Goal: Information Seeking & Learning: Learn about a topic

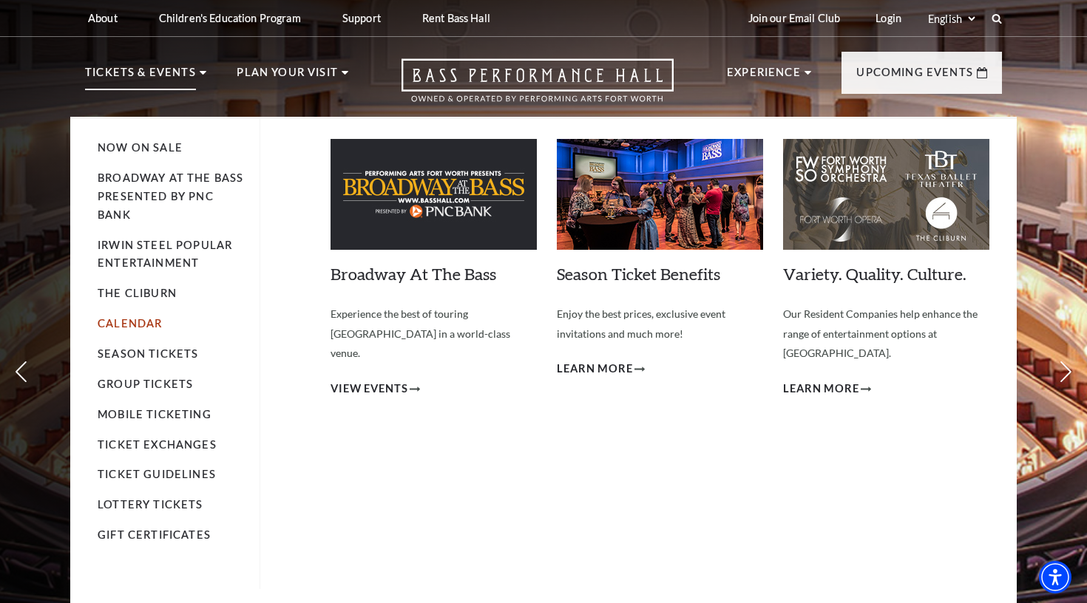
click at [146, 317] on link "Calendar" at bounding box center [130, 323] width 64 height 13
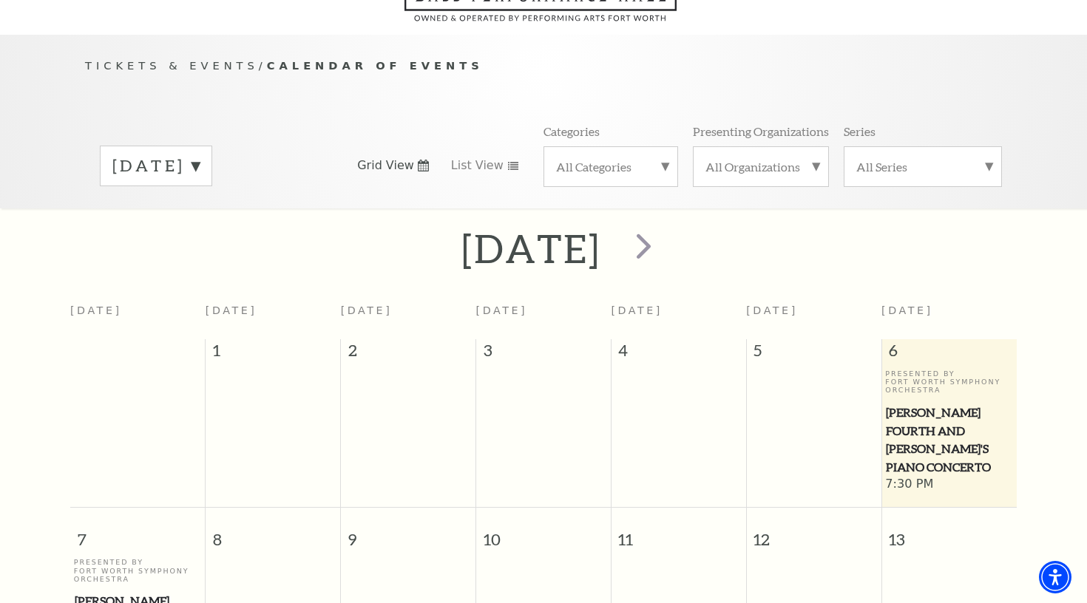
scroll to position [130, 0]
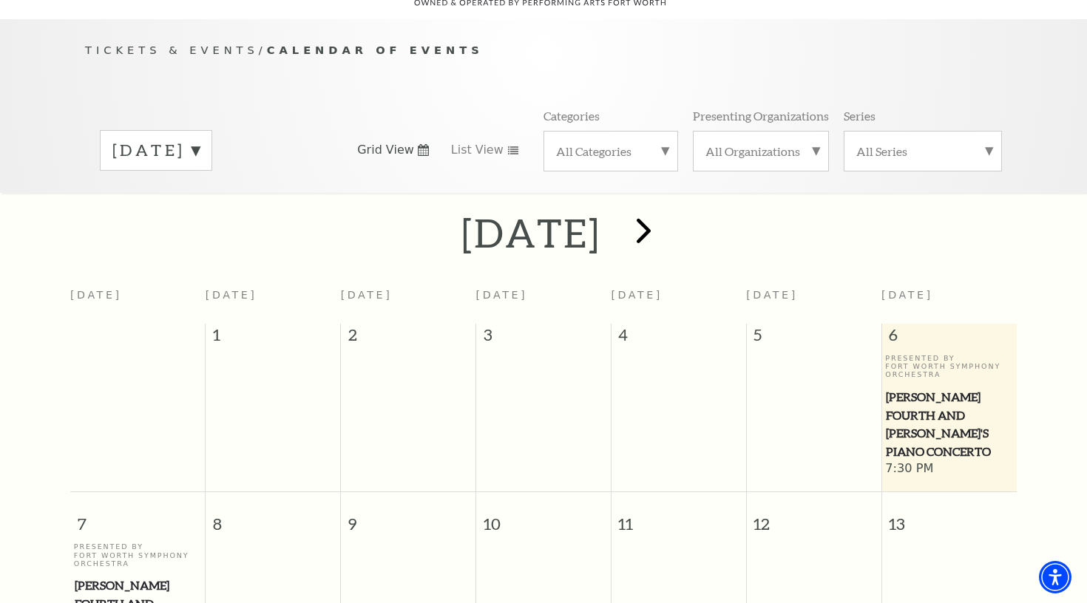
click at [665, 220] on span "next" at bounding box center [644, 230] width 42 height 42
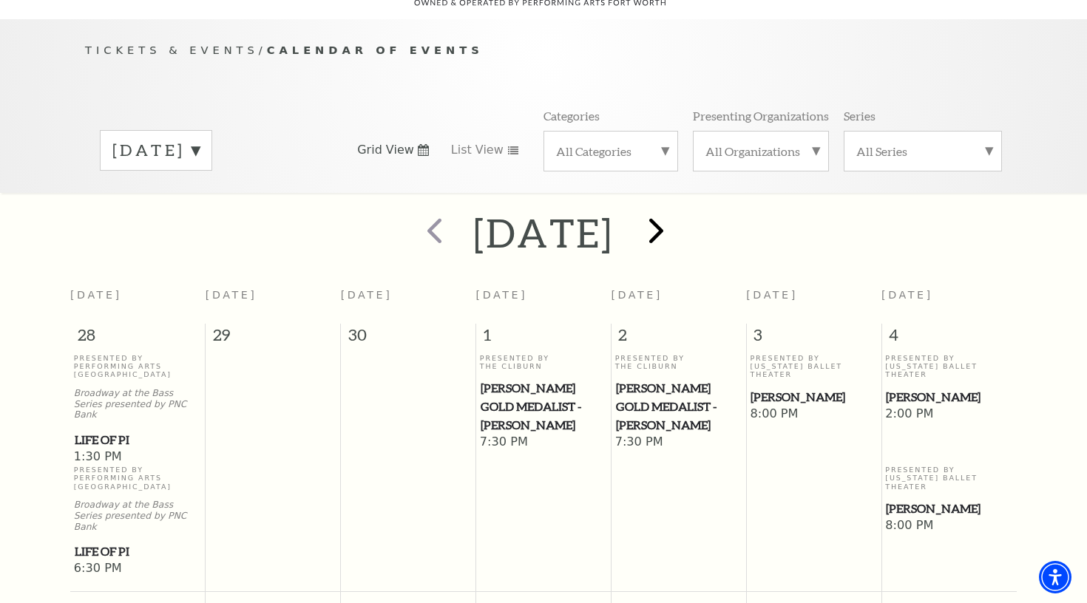
click at [677, 220] on span "next" at bounding box center [656, 230] width 42 height 42
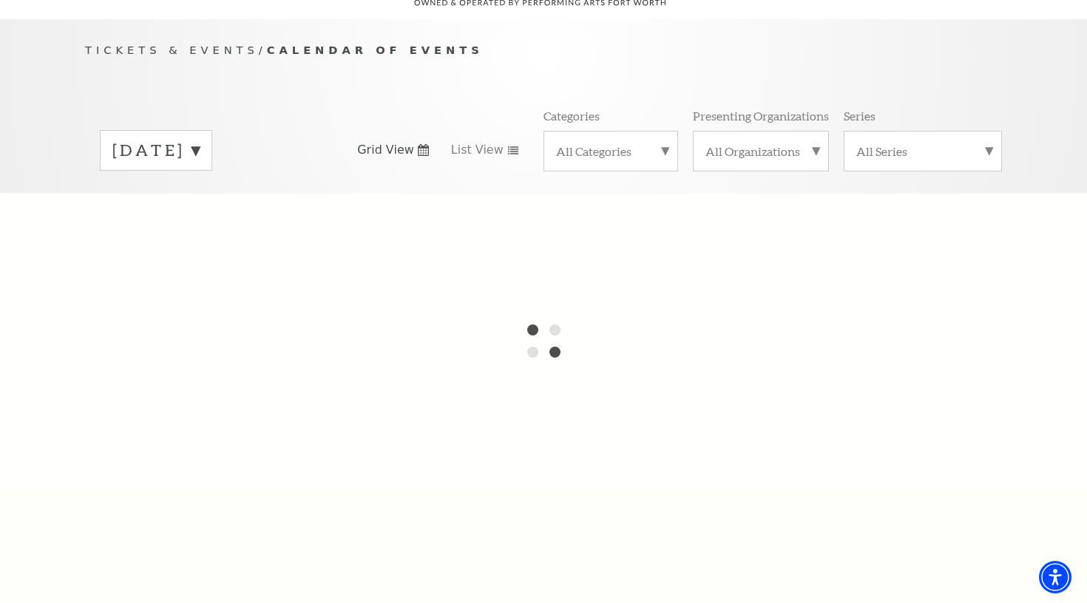
click at [200, 139] on label "[DATE]" at bounding box center [155, 150] width 87 height 23
click at [253, 194] on div at bounding box center [543, 341] width 1087 height 296
click at [382, 108] on div "September 2025 October 2025 November 2025 December 2025 January 2026 February 2…" at bounding box center [543, 150] width 917 height 84
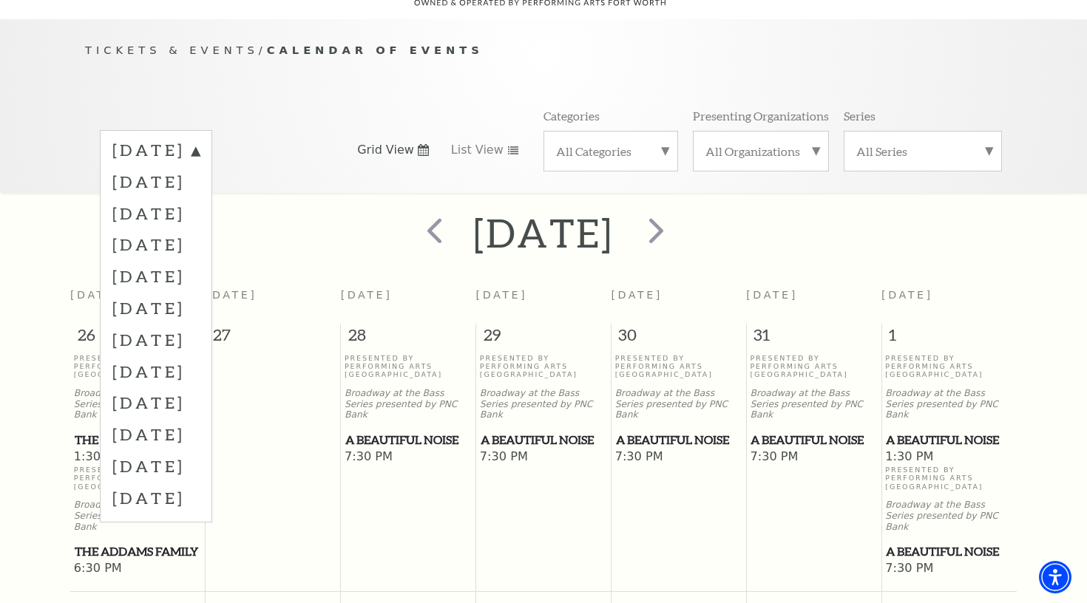
click at [429, 108] on div "September 2025 October 2025 November 2025 December 2025 January 2026 February 2…" at bounding box center [543, 150] width 917 height 84
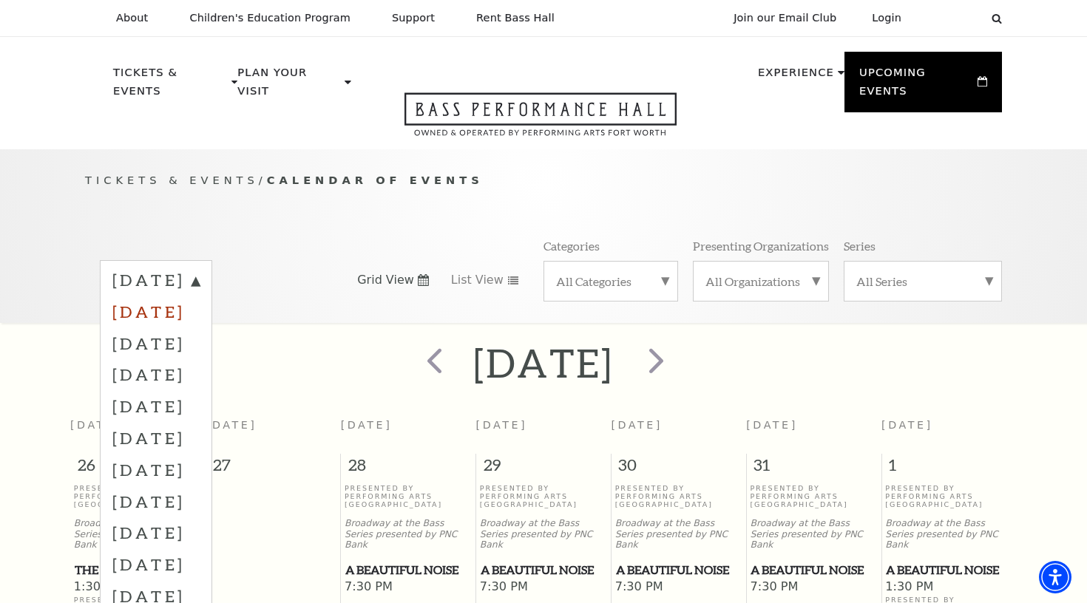
scroll to position [0, 0]
click at [200, 359] on label "[DATE]" at bounding box center [155, 375] width 87 height 32
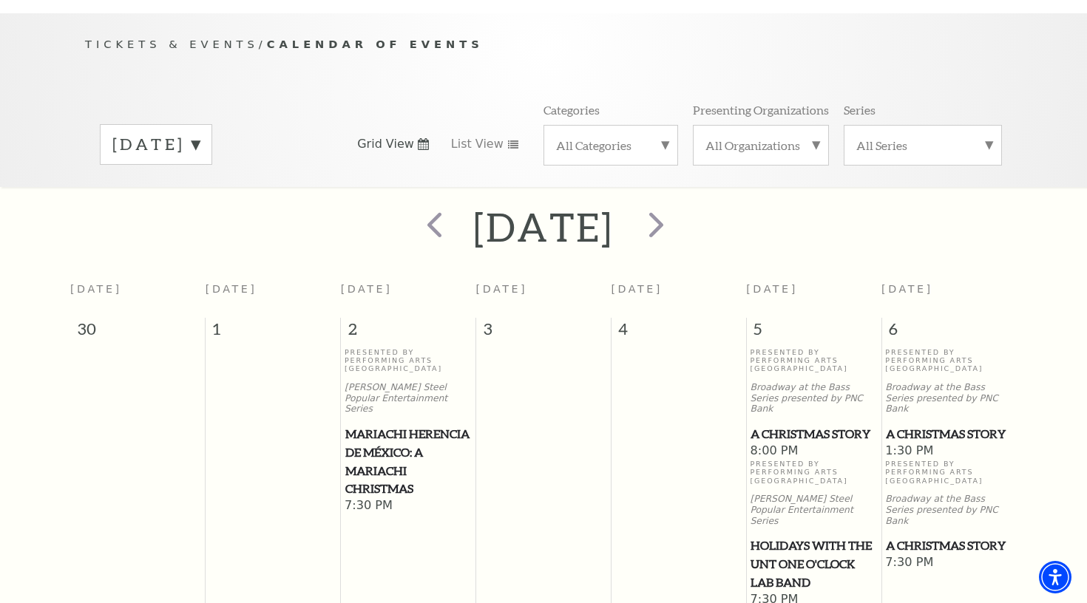
scroll to position [120, 0]
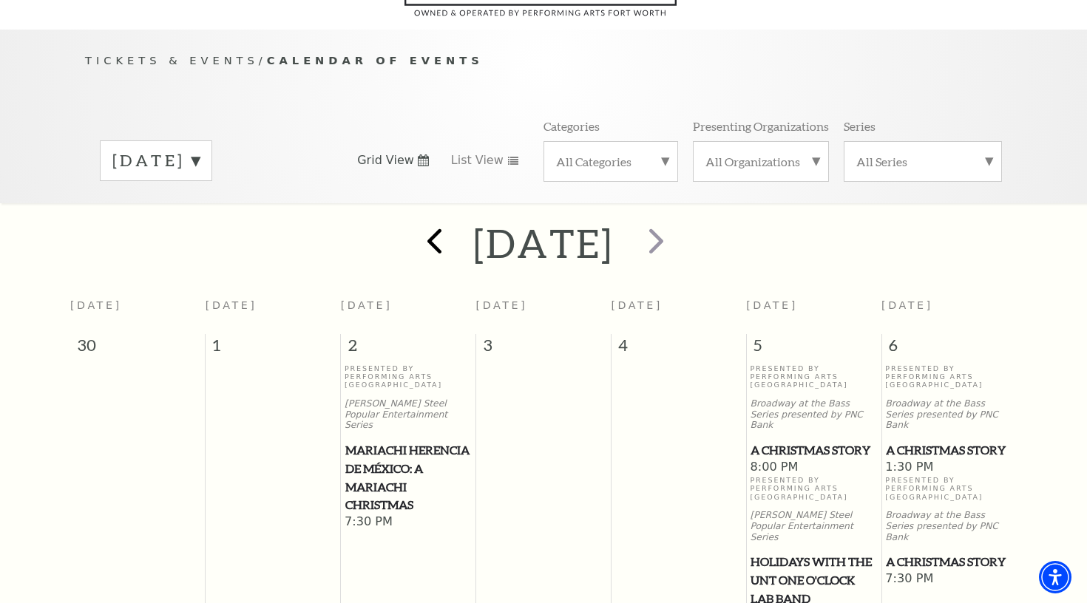
click at [413, 220] on span "prev" at bounding box center [434, 241] width 42 height 42
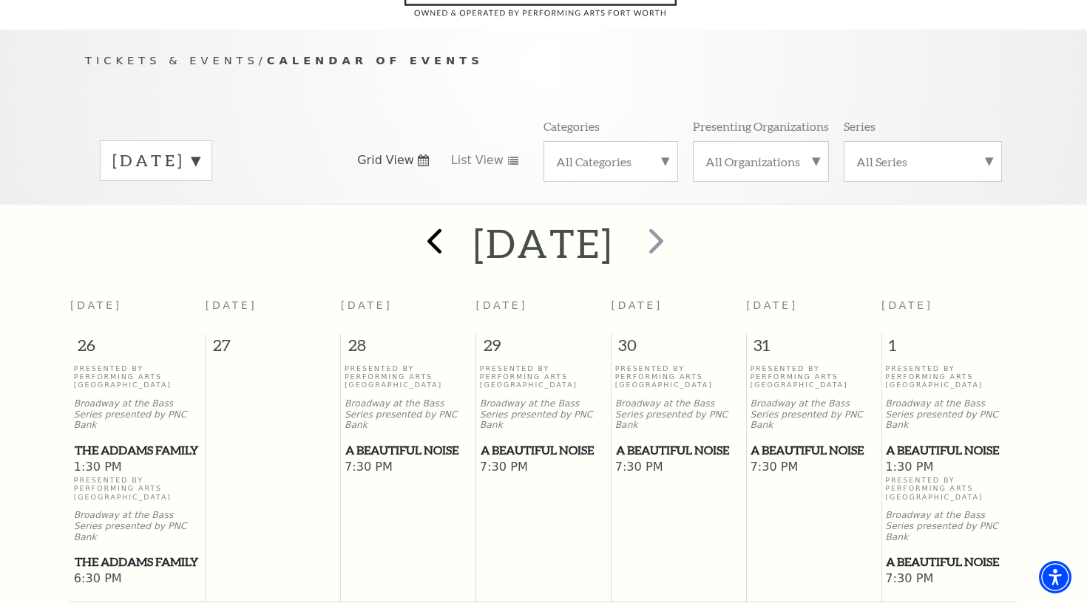
scroll to position [130, 0]
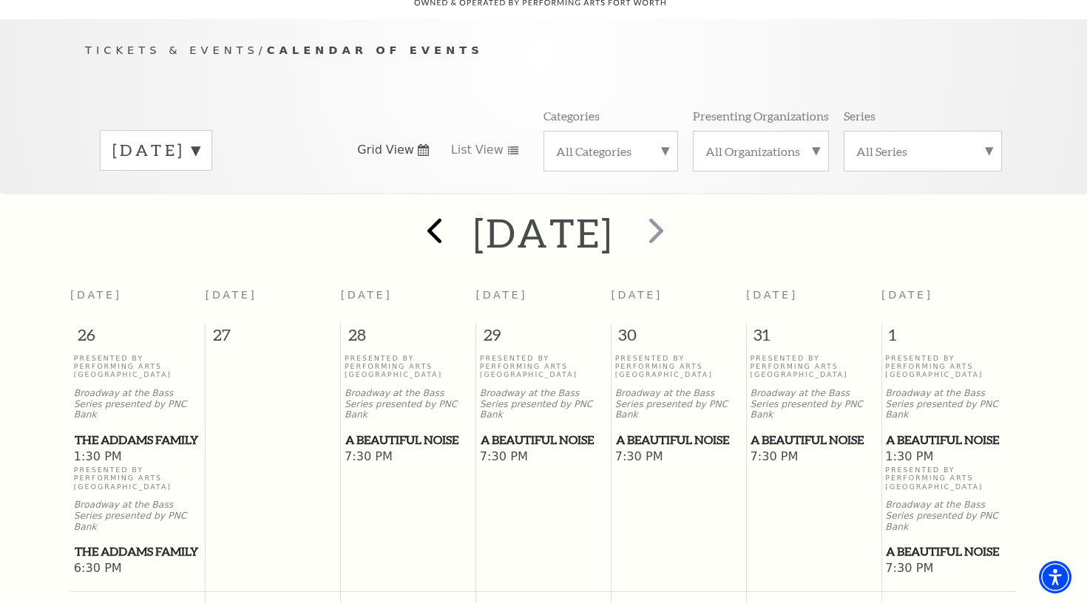
click at [413, 209] on span "prev" at bounding box center [434, 230] width 42 height 42
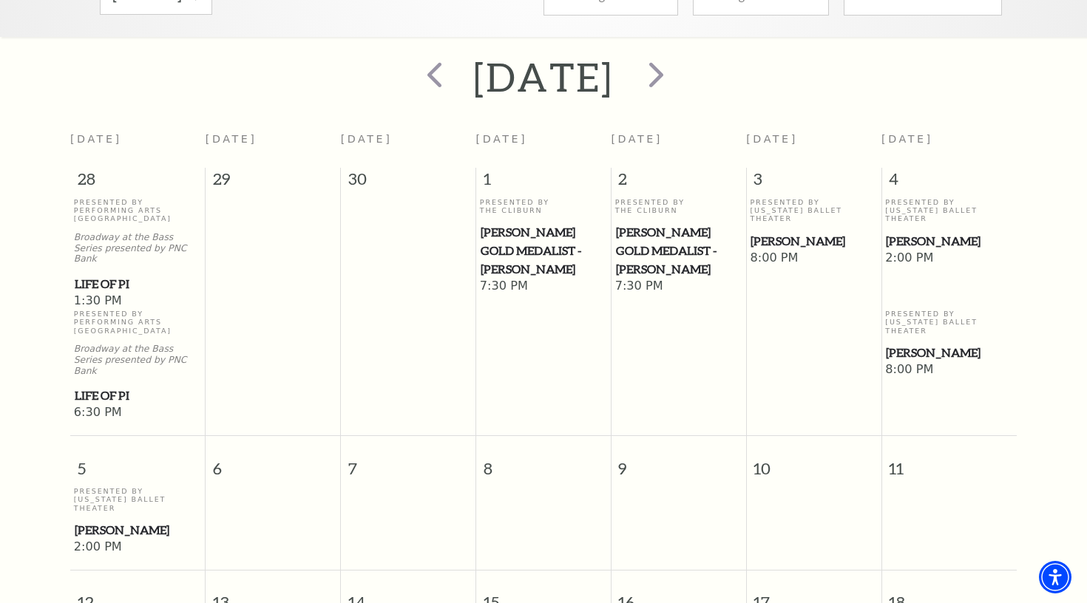
scroll to position [266, 0]
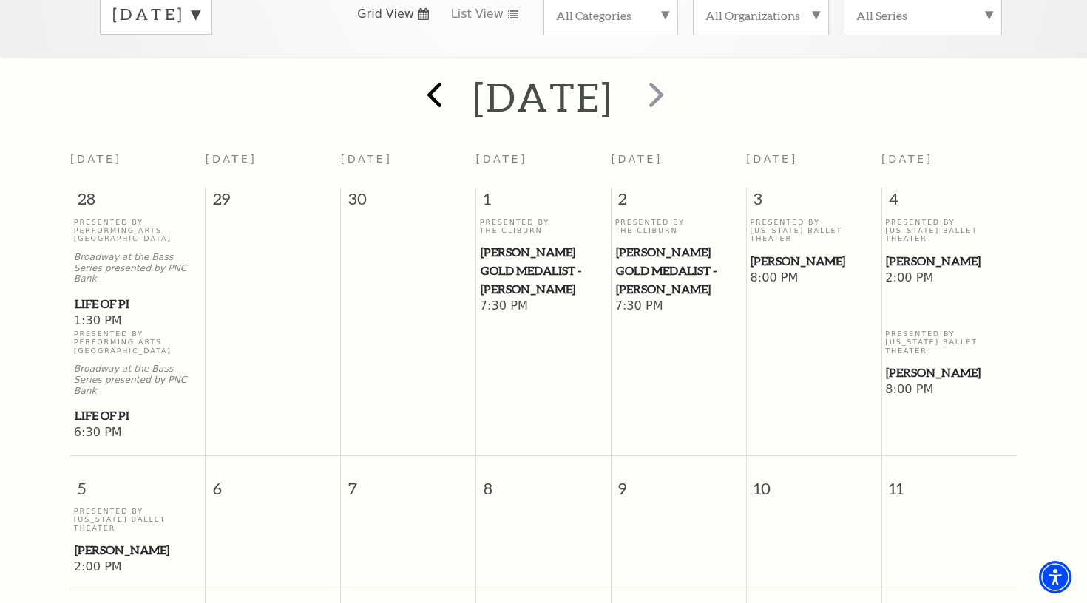
click at [413, 79] on span "prev" at bounding box center [434, 94] width 42 height 42
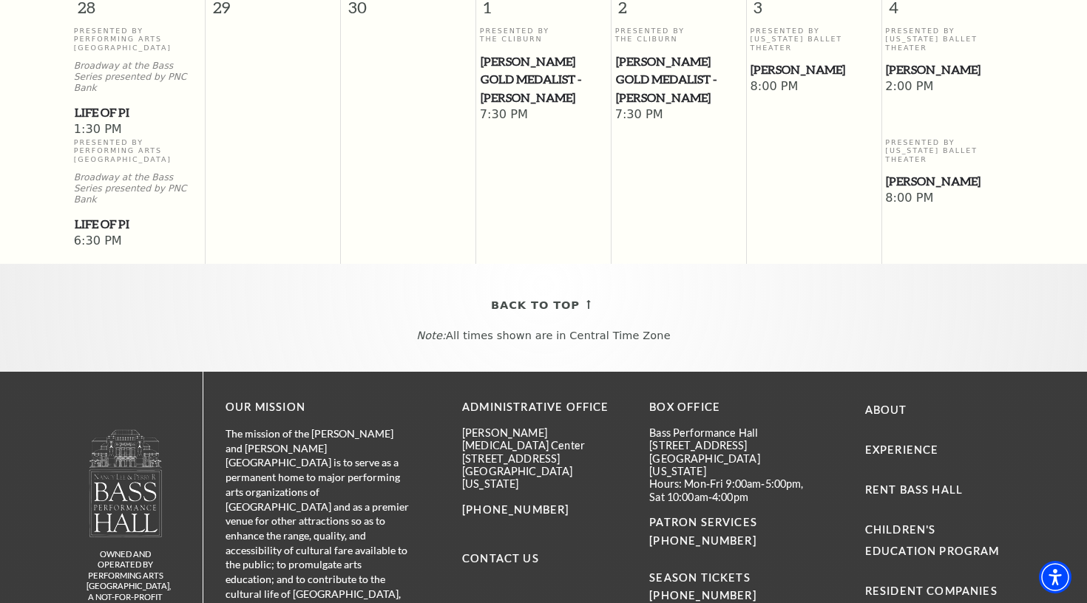
scroll to position [1356, 0]
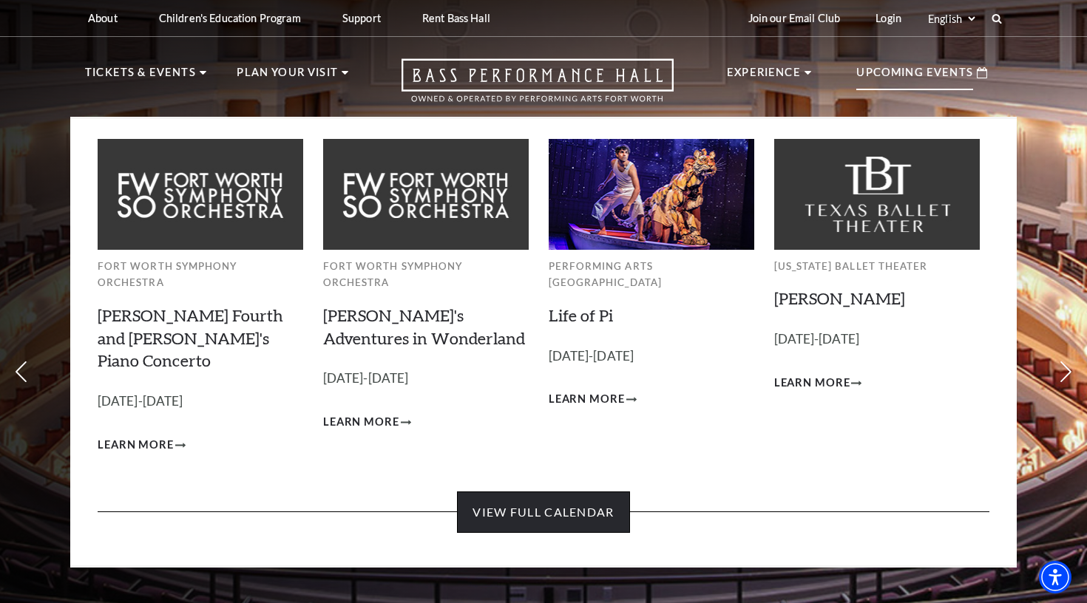
click at [553, 492] on link "View Full Calendar" at bounding box center [543, 512] width 172 height 41
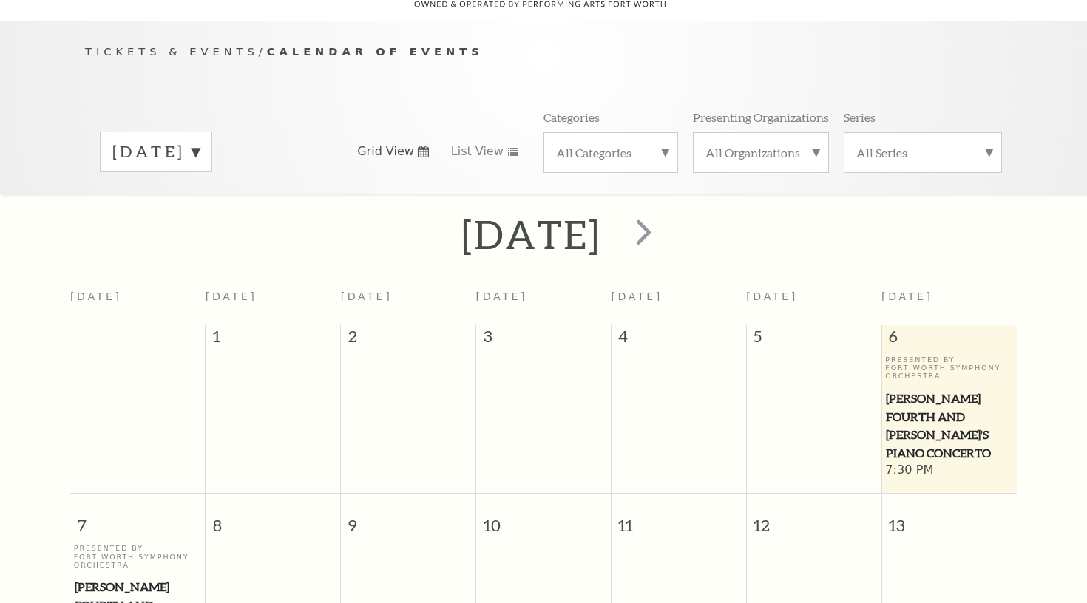
scroll to position [130, 0]
click at [665, 214] on span "next" at bounding box center [644, 230] width 42 height 42
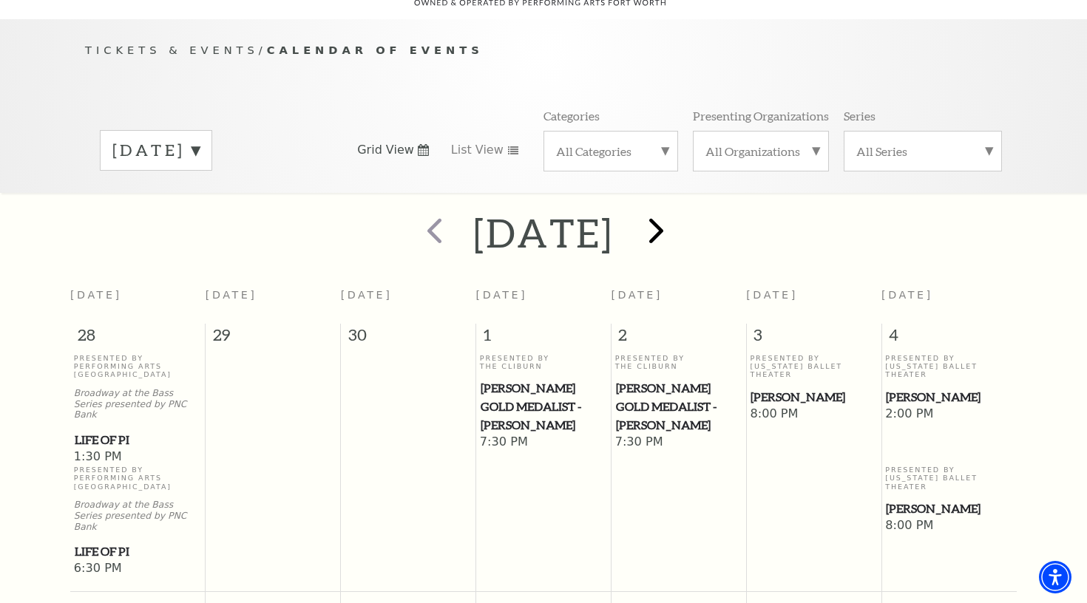
click at [677, 214] on span "next" at bounding box center [656, 230] width 42 height 42
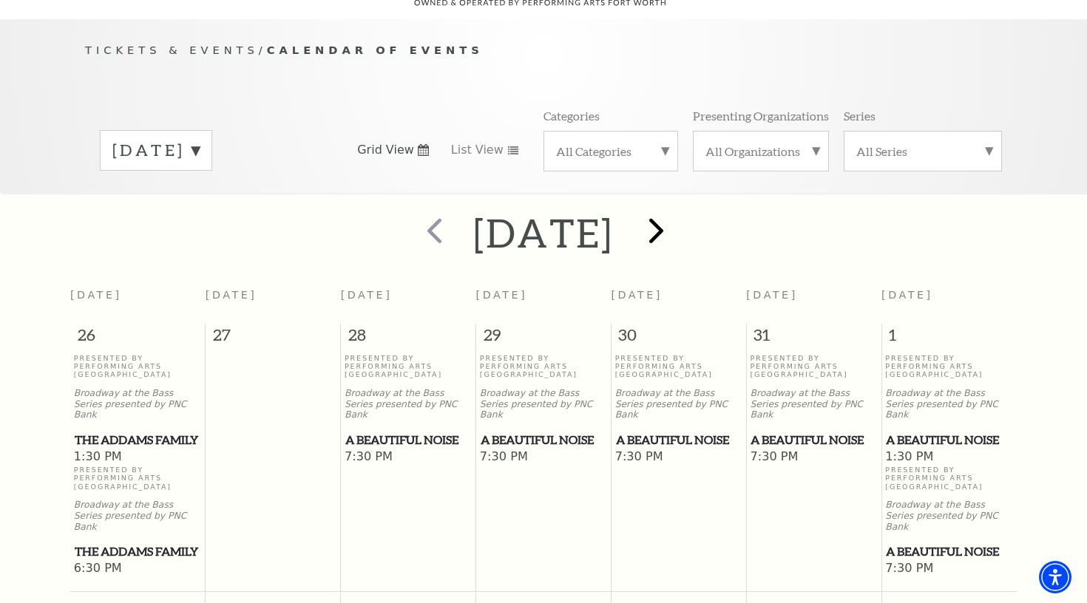
click at [677, 214] on span "next" at bounding box center [656, 230] width 42 height 42
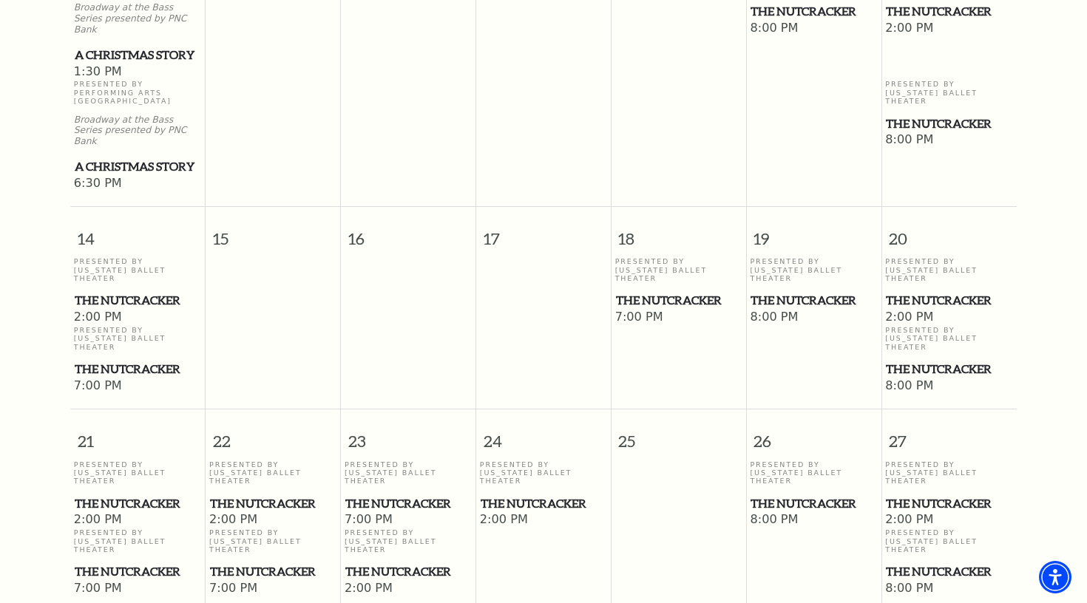
scroll to position [832, 0]
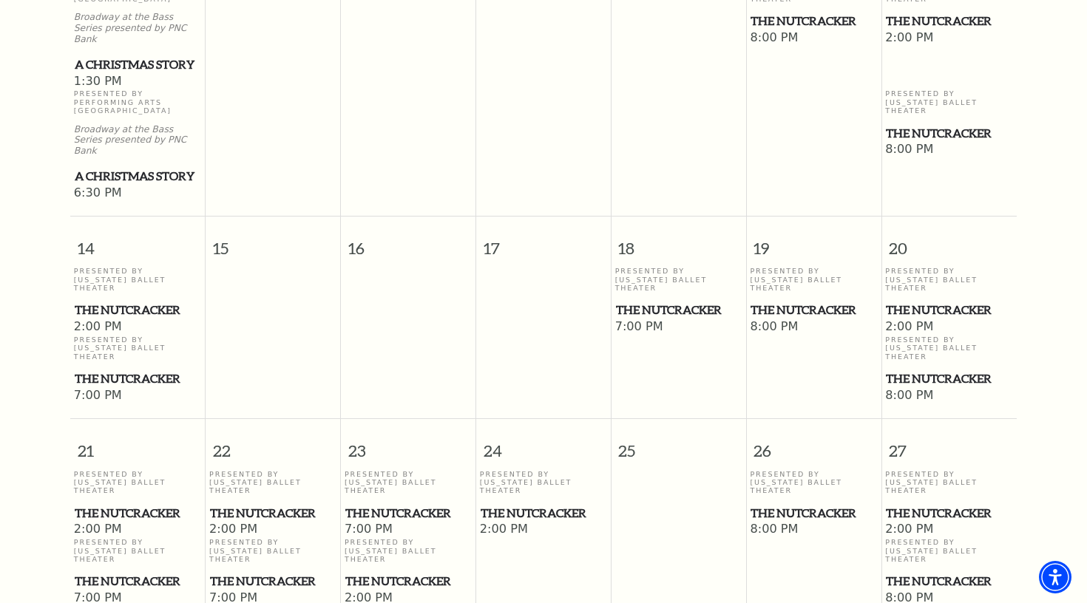
click at [773, 301] on span "The Nutcracker" at bounding box center [813, 310] width 126 height 18
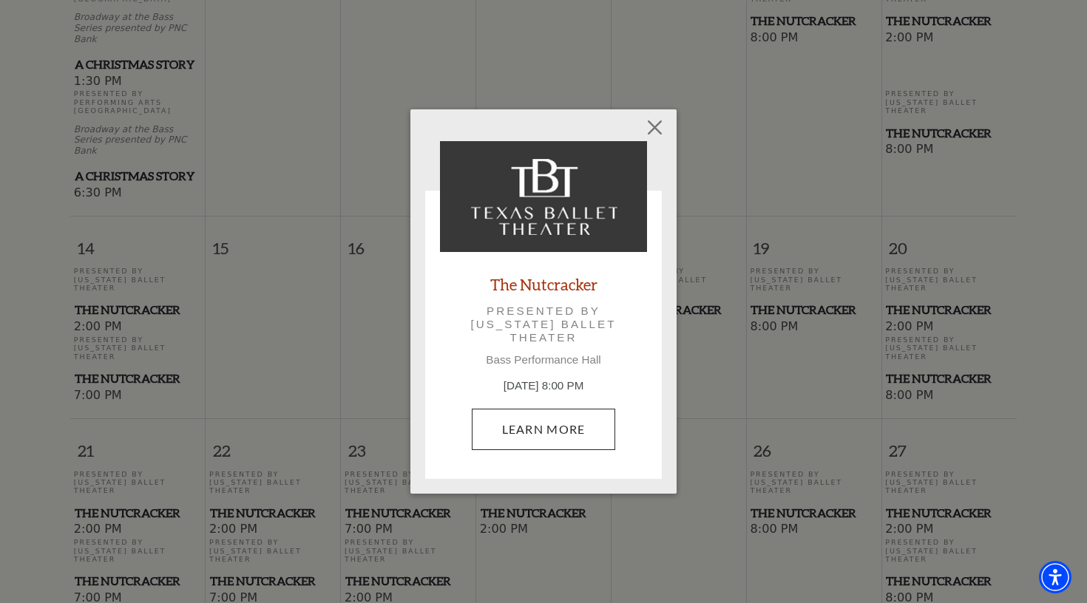
click at [580, 418] on link "Learn More" at bounding box center [544, 429] width 144 height 41
